Goal: Information Seeking & Learning: Learn about a topic

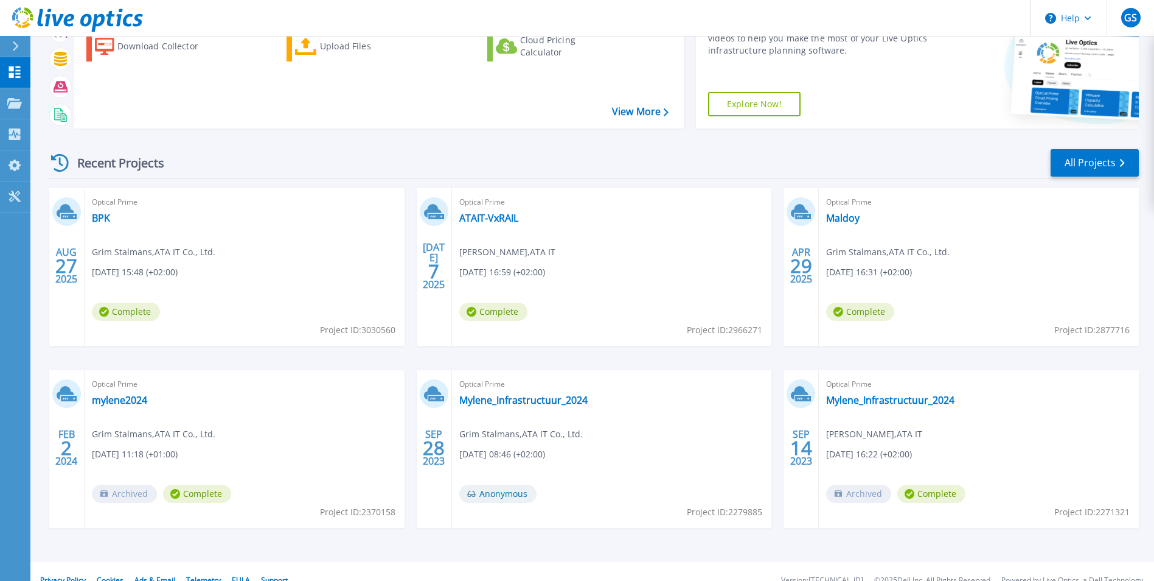
scroll to position [94, 0]
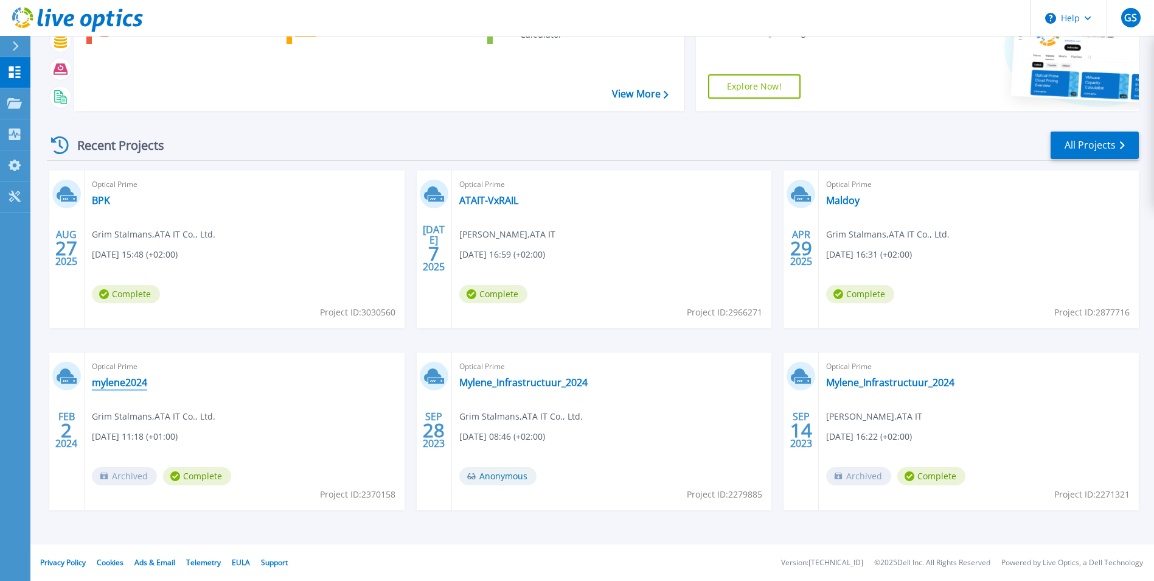
click at [124, 386] on link "mylene2024" at bounding box center [119, 382] width 55 height 12
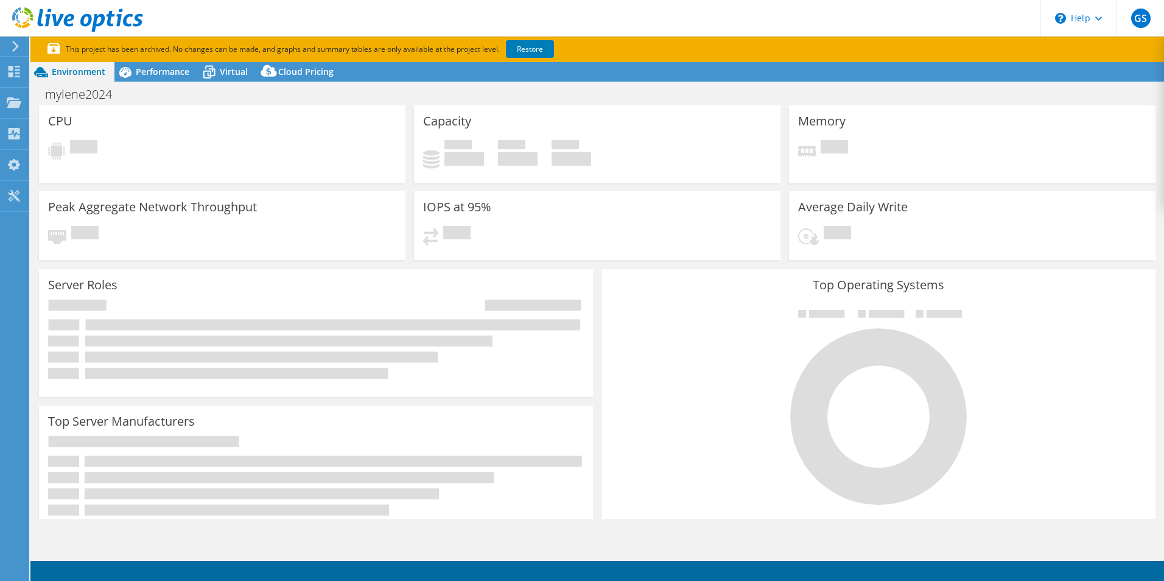
select select "USD"
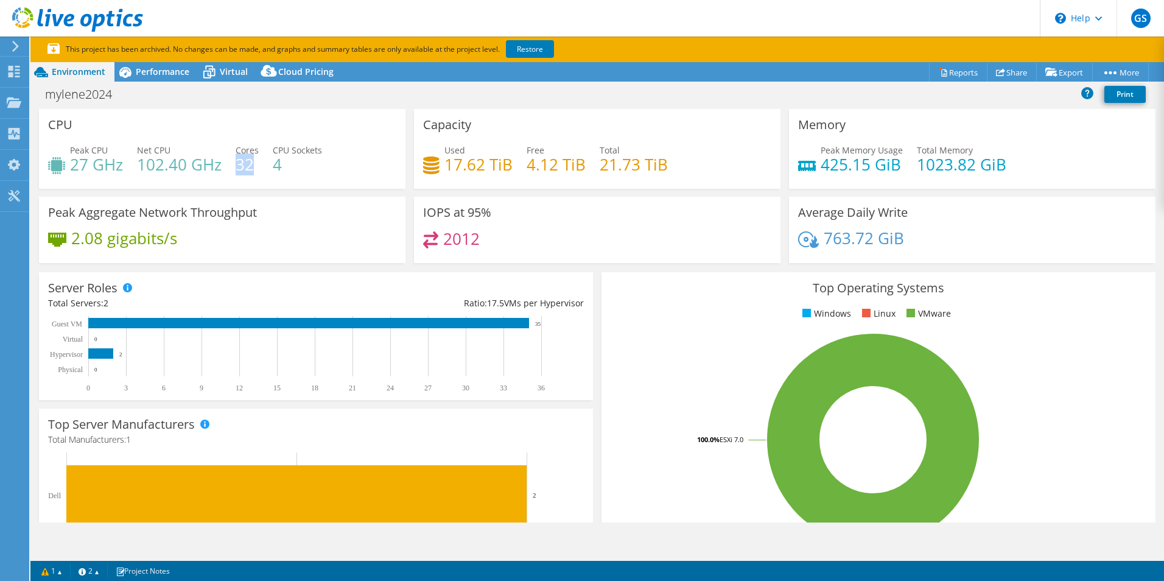
drag, startPoint x: 252, startPoint y: 167, endPoint x: 239, endPoint y: 166, distance: 13.5
click at [239, 166] on h4 "32" at bounding box center [247, 164] width 23 height 13
drag, startPoint x: 891, startPoint y: 162, endPoint x: 818, endPoint y: 161, distance: 73.0
click at [820, 161] on h4 "425.15 GiB" at bounding box center [861, 164] width 82 height 13
click at [169, 72] on span "Performance" at bounding box center [163, 72] width 54 height 12
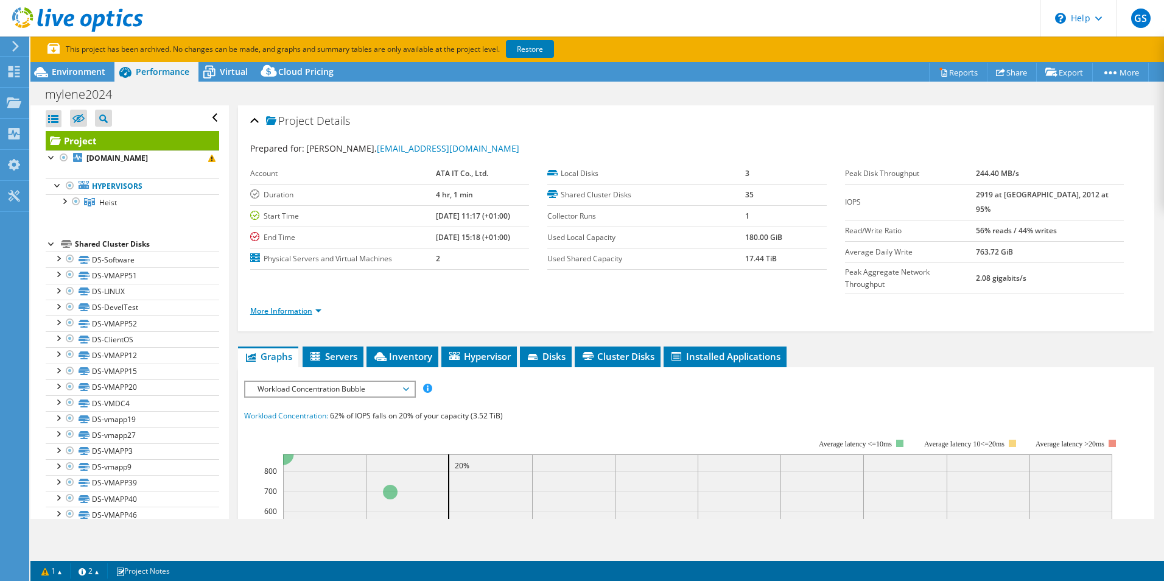
click at [319, 305] on link "More Information" at bounding box center [285, 310] width 71 height 10
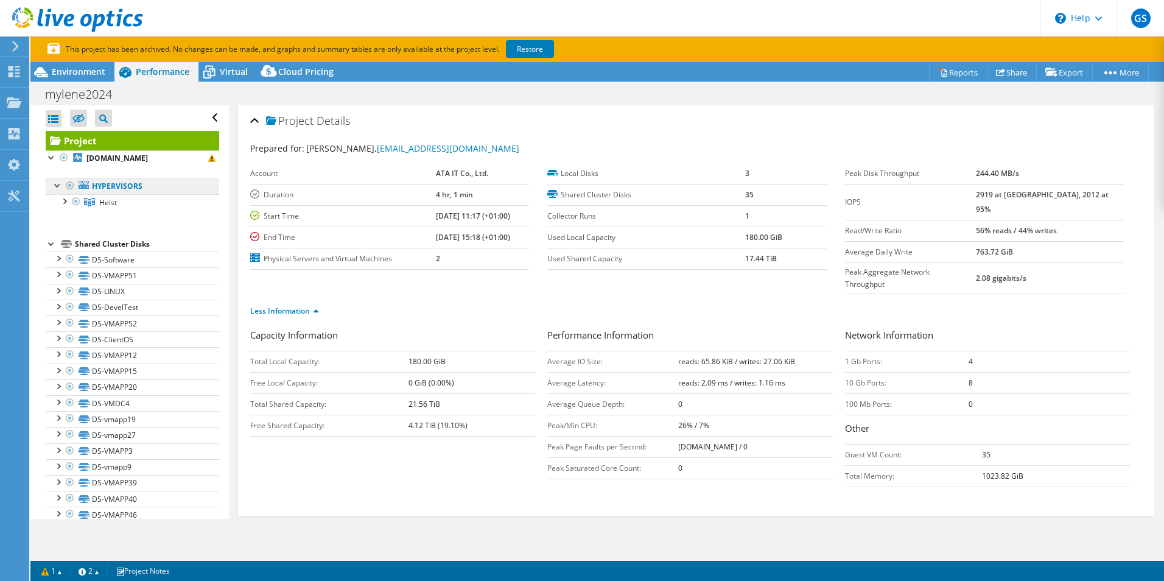
click at [102, 186] on link "Hypervisors" at bounding box center [132, 186] width 173 height 16
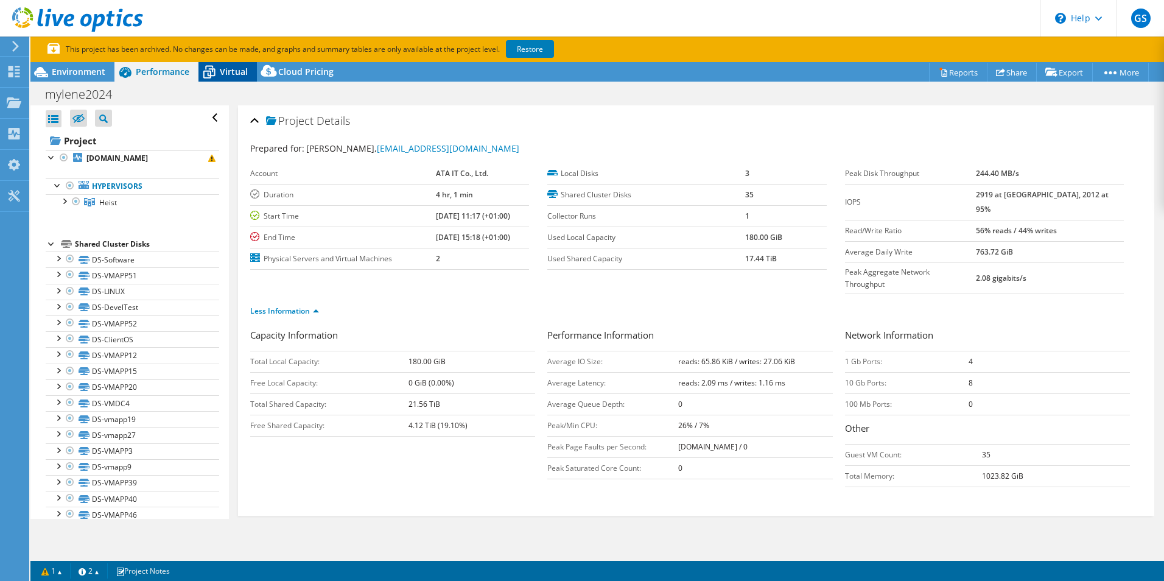
click at [211, 77] on icon at bounding box center [208, 71] width 21 height 21
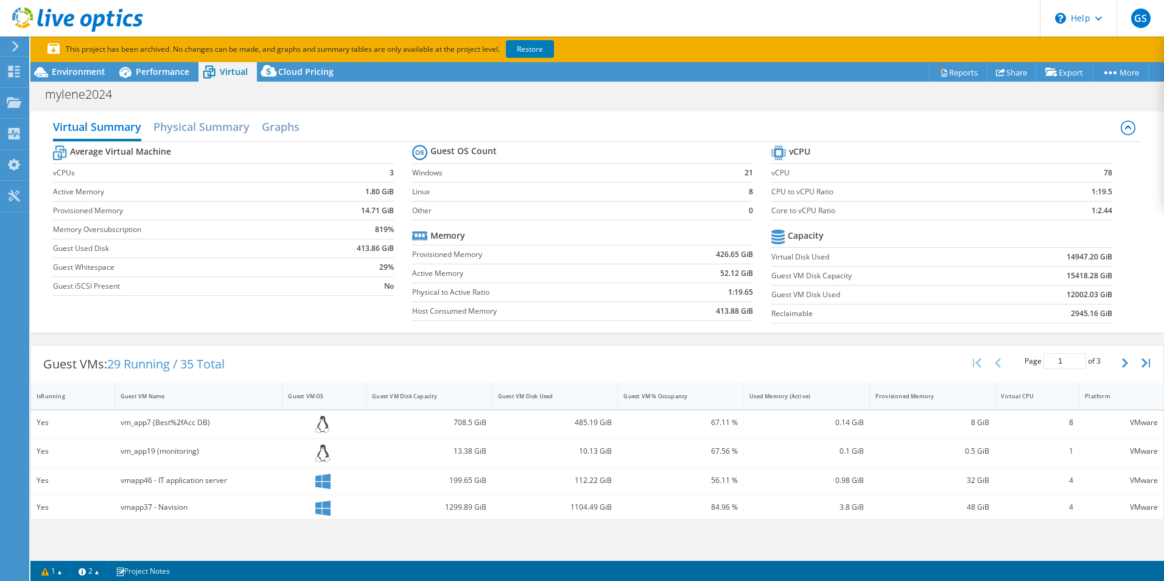
click at [1103, 170] on b "78" at bounding box center [1107, 173] width 9 height 12
drag, startPoint x: 1081, startPoint y: 212, endPoint x: 1101, endPoint y: 211, distance: 20.7
click at [1101, 211] on td "1:2.44" at bounding box center [1073, 210] width 78 height 19
